Goal: Transaction & Acquisition: Purchase product/service

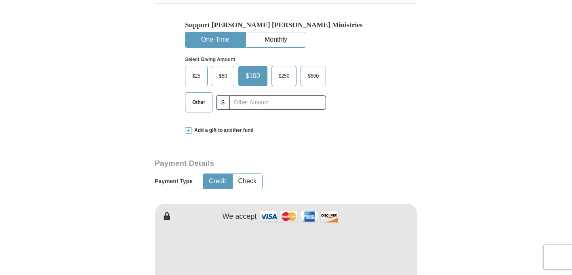
scroll to position [254, 0]
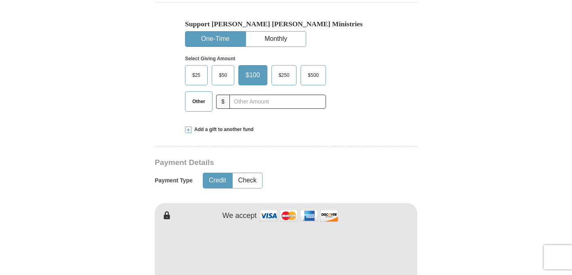
click at [199, 104] on span "Other" at bounding box center [198, 101] width 21 height 12
click at [0, 0] on input "Other" at bounding box center [0, 0] width 0 height 0
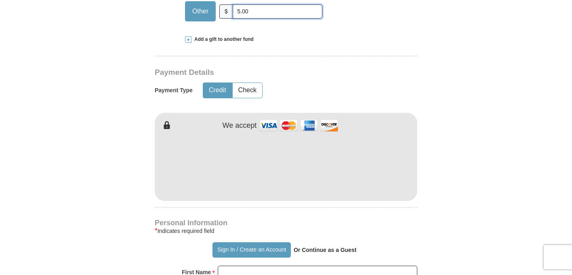
scroll to position [346, 0]
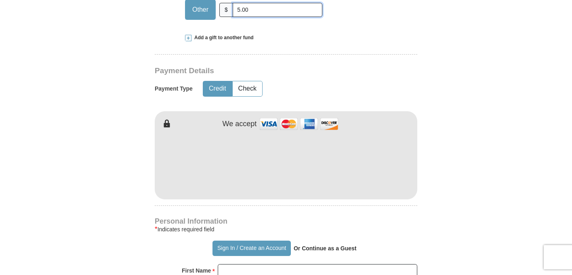
type input "5.00"
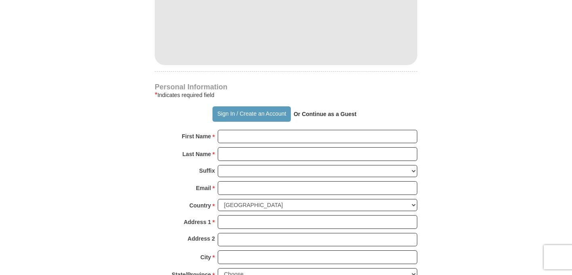
scroll to position [483, 0]
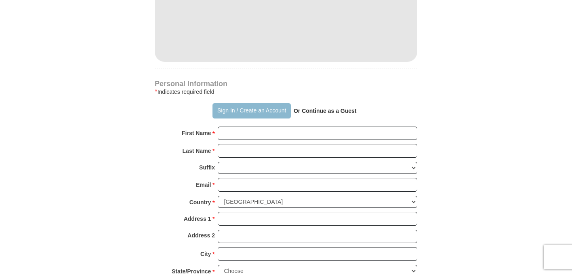
click at [239, 106] on button "Sign In / Create an Account" at bounding box center [251, 110] width 78 height 15
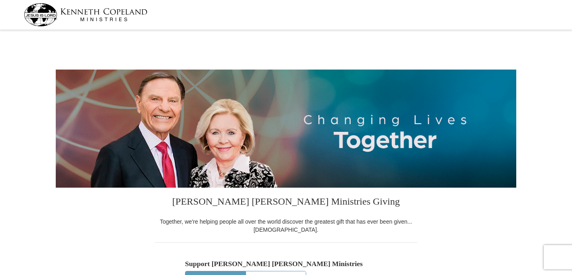
select select "IA"
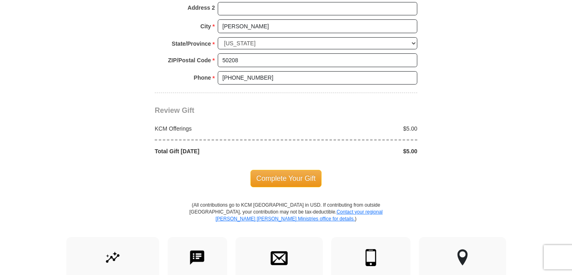
scroll to position [668, 0]
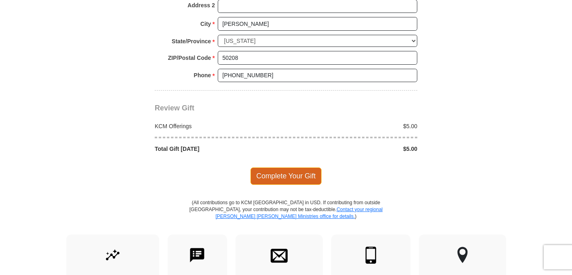
click at [283, 167] on span "Complete Your Gift" at bounding box center [285, 175] width 71 height 17
